Goal: Transaction & Acquisition: Purchase product/service

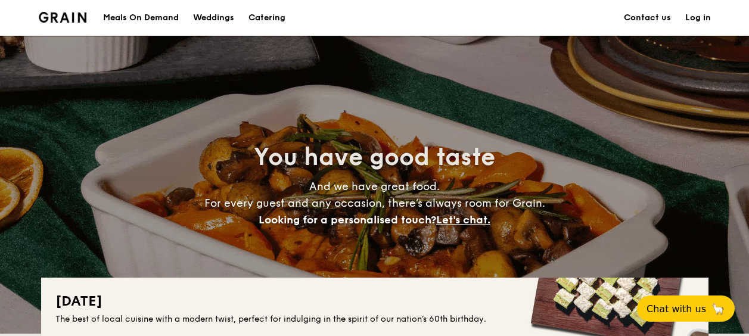
click at [654, 15] on link "Contact us" at bounding box center [647, 18] width 47 height 36
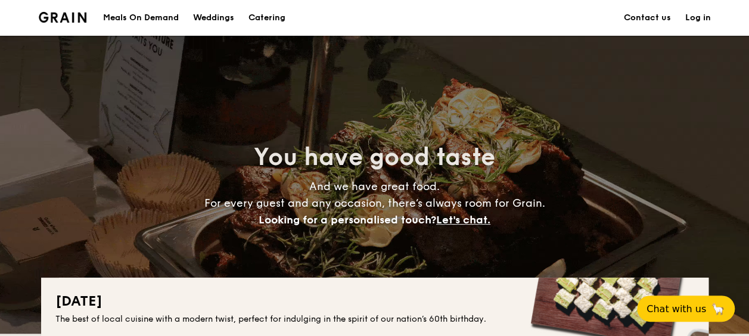
click at [645, 14] on link "Contact us" at bounding box center [647, 18] width 47 height 36
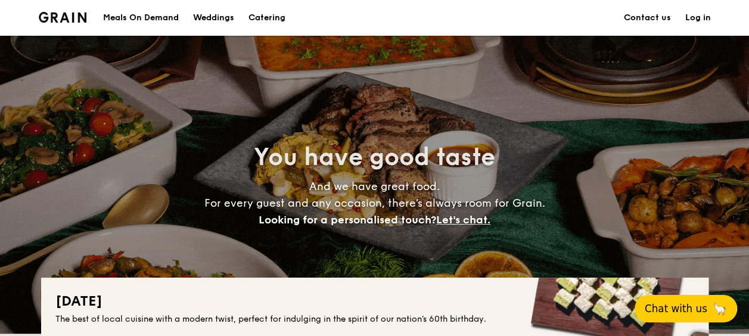
click at [662, 305] on span "Chat with us" at bounding box center [676, 309] width 63 height 12
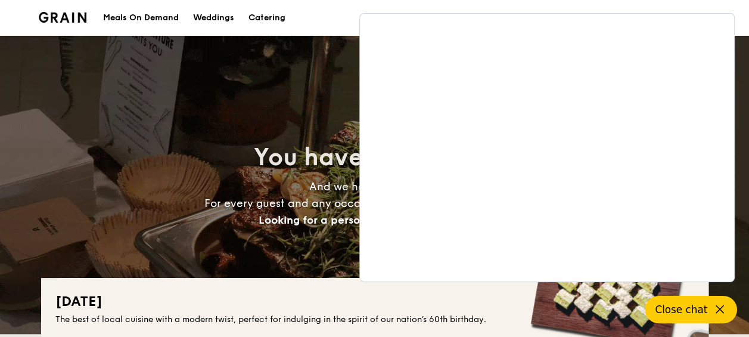
click at [341, 27] on section "Meals On Demand Weddings Catering Contact us Log in" at bounding box center [375, 18] width 672 height 36
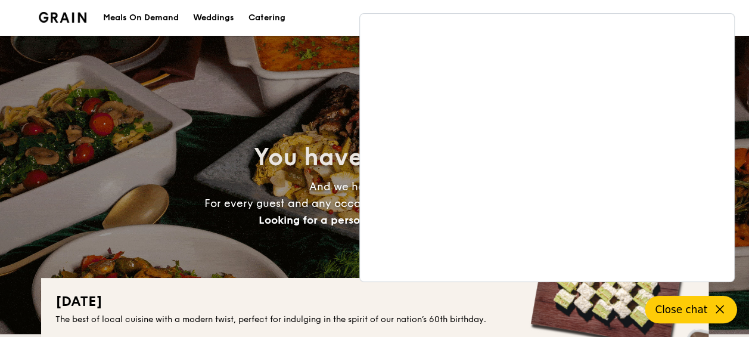
click at [716, 308] on icon at bounding box center [720, 309] width 14 height 14
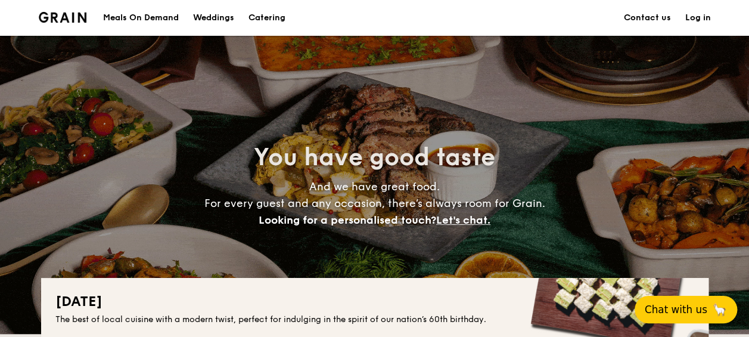
click at [263, 16] on h1 "Catering" at bounding box center [267, 18] width 37 height 36
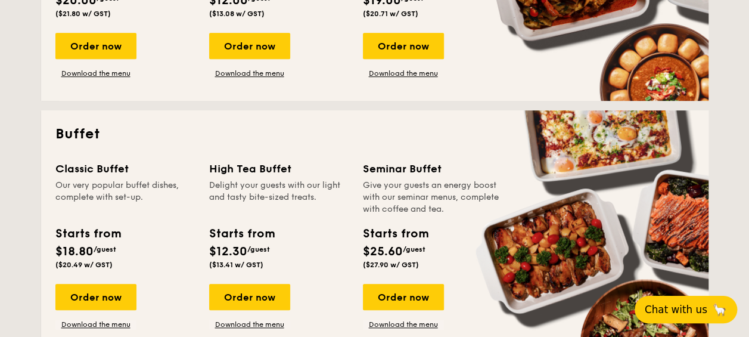
scroll to position [431, 0]
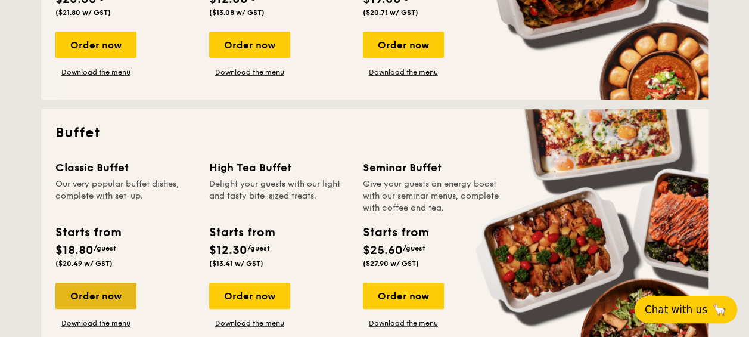
click at [120, 299] on div "Order now" at bounding box center [95, 295] width 81 height 26
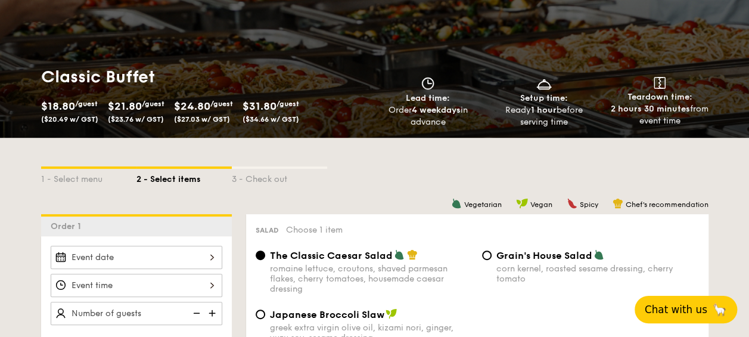
scroll to position [123, 0]
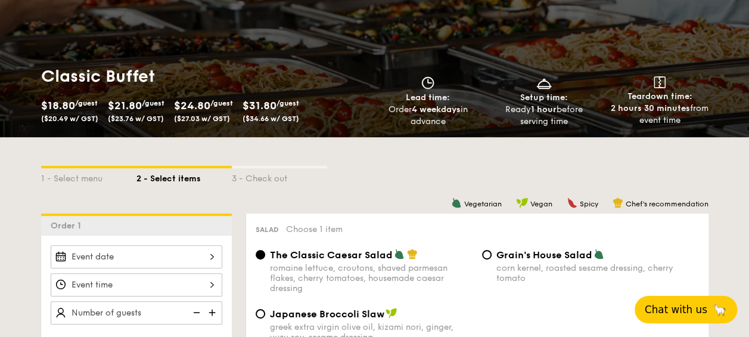
drag, startPoint x: 255, startPoint y: 103, endPoint x: 302, endPoint y: 114, distance: 48.4
click at [299, 114] on div "$31.80 /guest ($34.66 w/ GST)" at bounding box center [271, 110] width 57 height 26
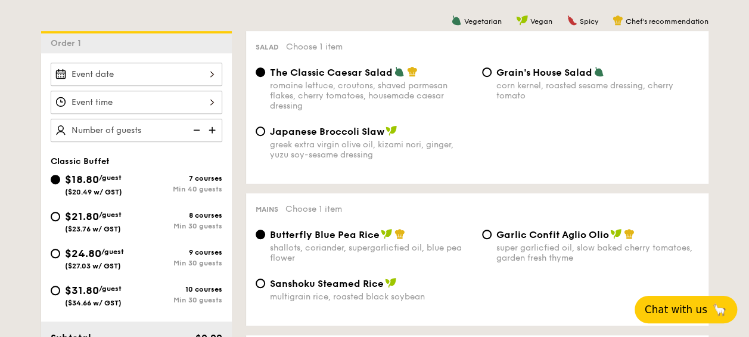
scroll to position [308, 0]
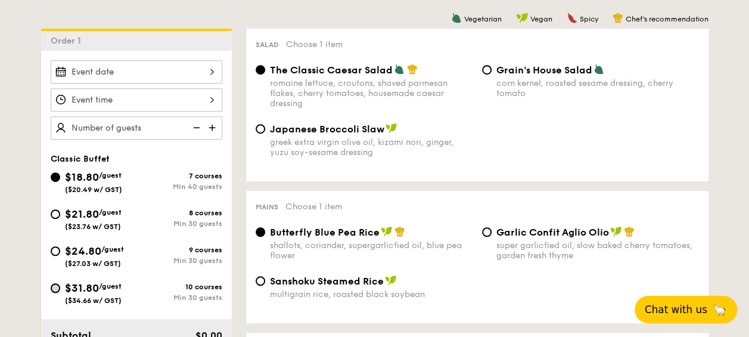
click at [59, 287] on input "$31.80 /guest ($34.66 w/ GST) 10 courses Min 30 guests" at bounding box center [56, 288] width 10 height 10
radio input "true"
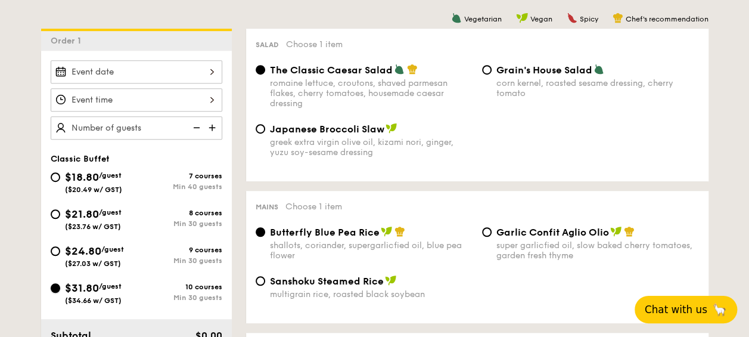
radio input "true"
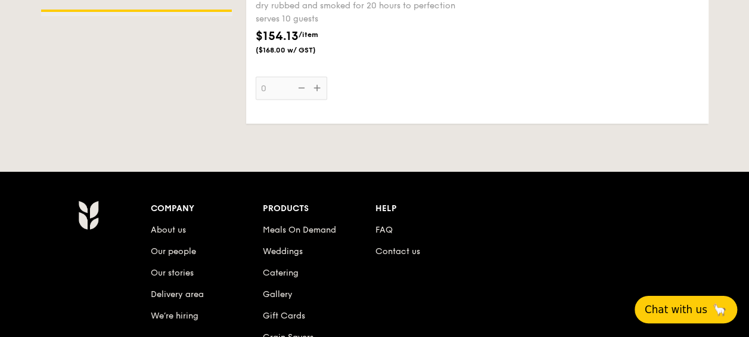
scroll to position [3477, 0]
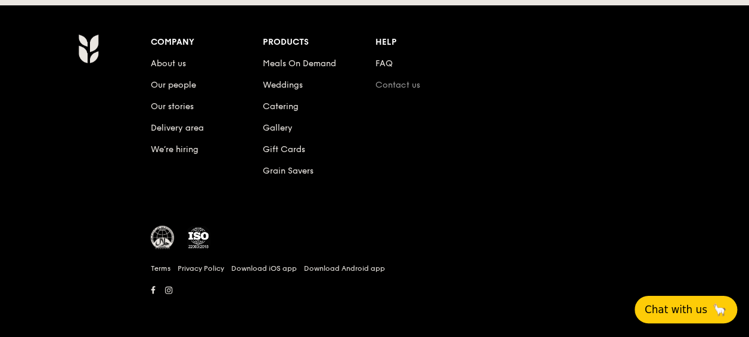
click at [392, 86] on link "Contact us" at bounding box center [397, 85] width 45 height 10
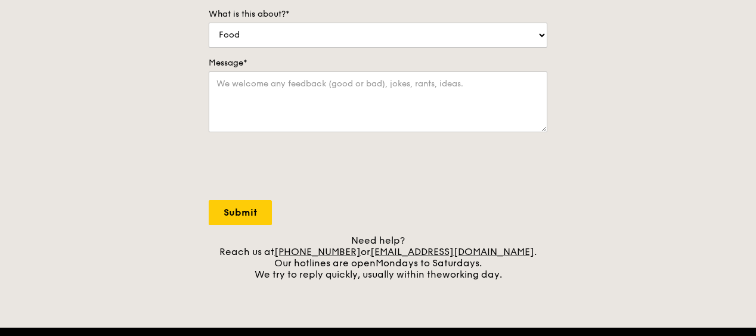
scroll to position [313, 0]
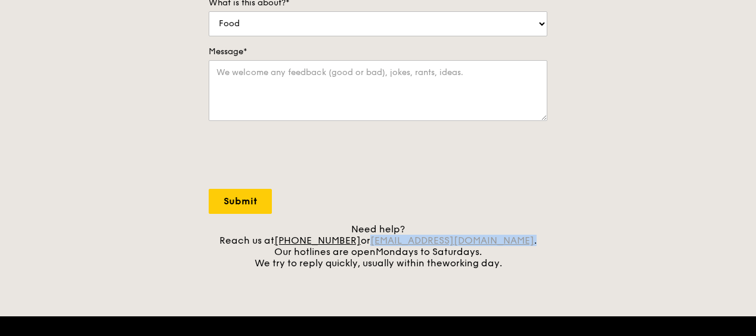
drag, startPoint x: 506, startPoint y: 240, endPoint x: 392, endPoint y: 238, distance: 114.4
click at [392, 238] on div "Need help? Reach us at [PHONE_NUMBER] or [EMAIL_ADDRESS][DOMAIN_NAME] . Our hot…" at bounding box center [378, 245] width 339 height 45
copy div "[EMAIL_ADDRESS][DOMAIN_NAME] ."
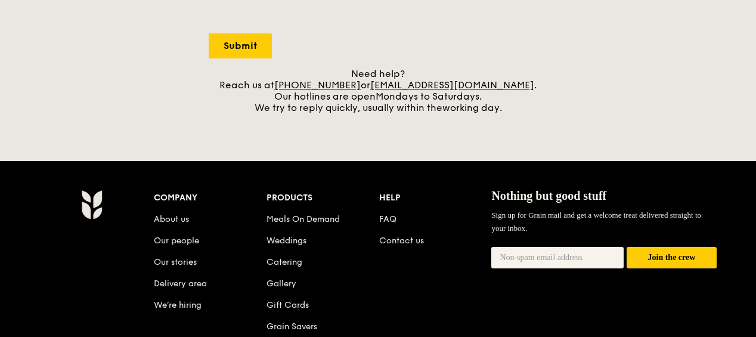
scroll to position [477, 0]
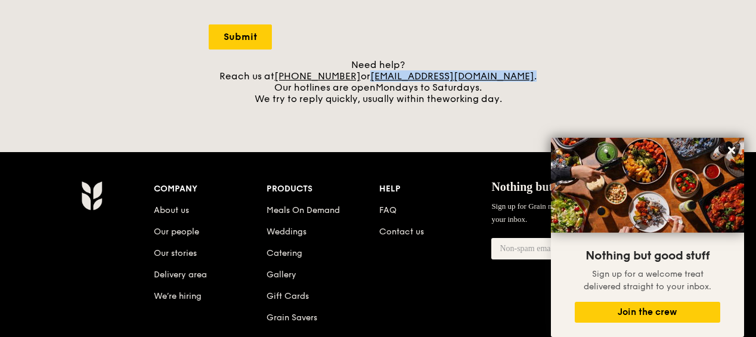
drag, startPoint x: 514, startPoint y: 73, endPoint x: 388, endPoint y: 76, distance: 125.8
click at [388, 76] on div "Need help? Reach us at [PHONE_NUMBER] or [EMAIL_ADDRESS][DOMAIN_NAME] . Our hot…" at bounding box center [378, 81] width 339 height 45
copy div "[EMAIL_ADDRESS][DOMAIN_NAME] ."
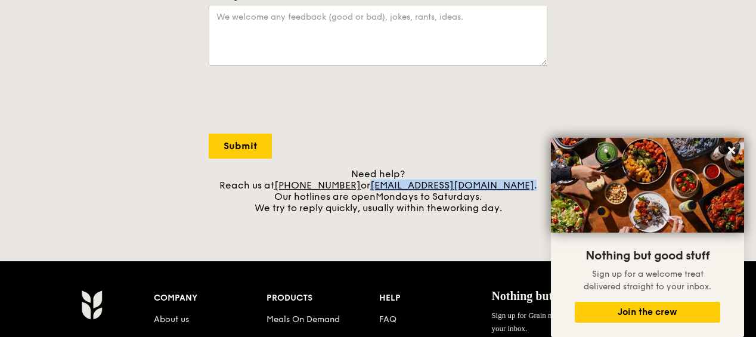
scroll to position [363, 0]
